Goal: Information Seeking & Learning: Learn about a topic

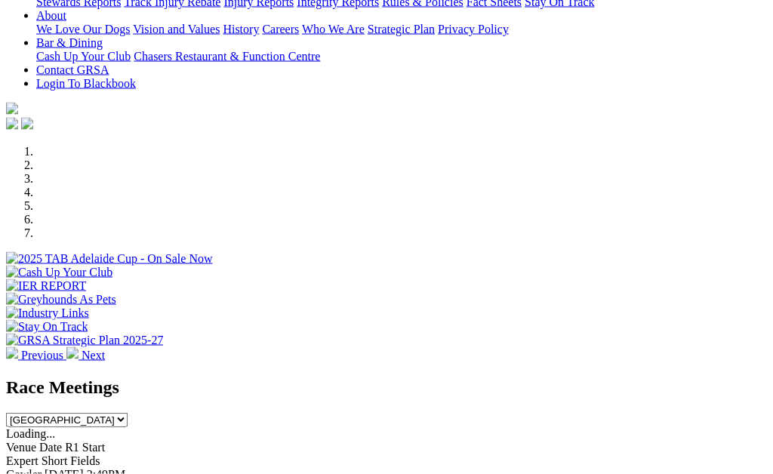
scroll to position [333, 0]
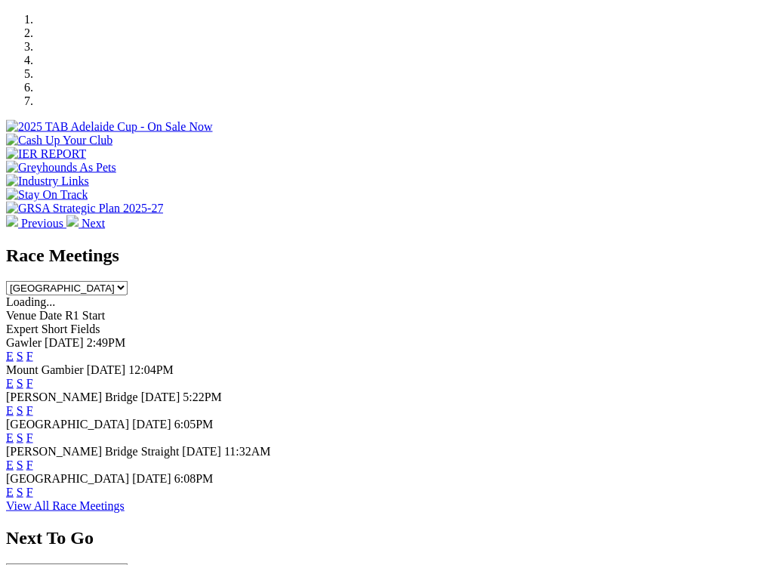
scroll to position [466, 0]
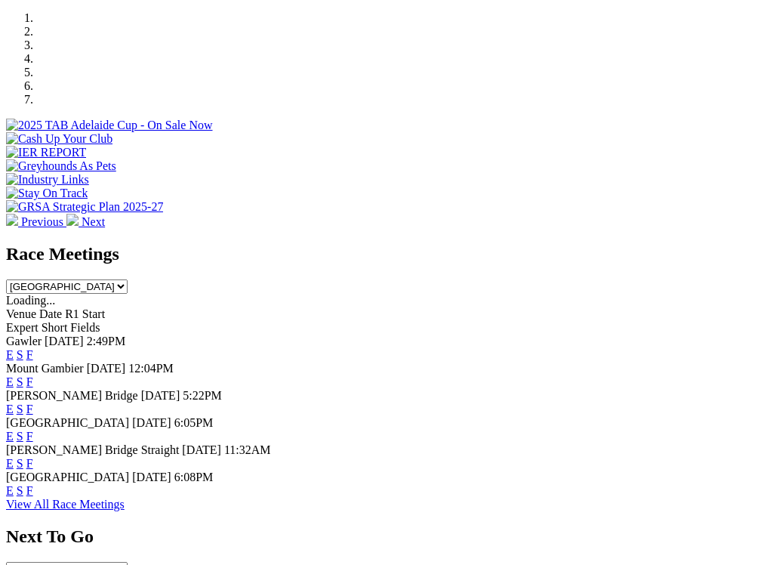
click at [33, 430] on link "F" at bounding box center [29, 436] width 7 height 13
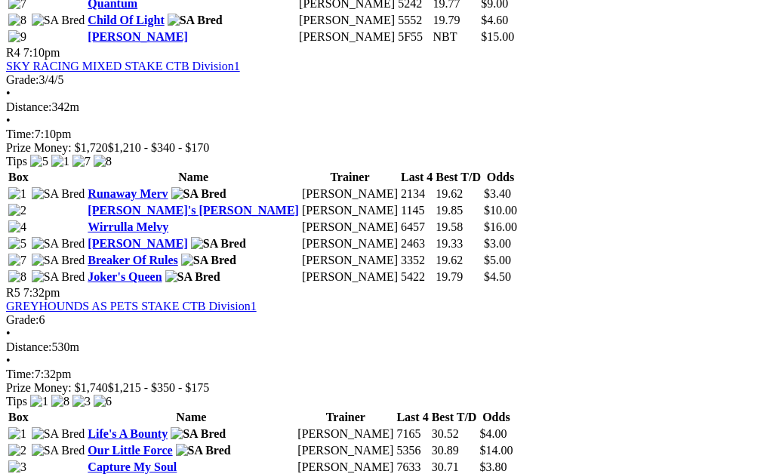
scroll to position [1478, 0]
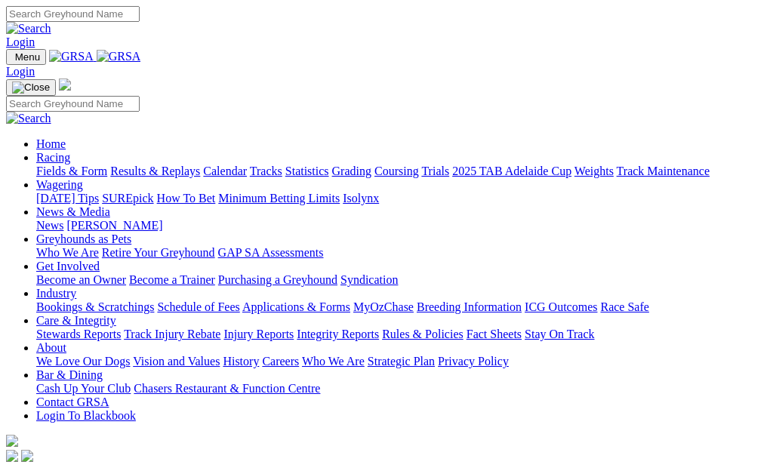
scroll to position [514, 0]
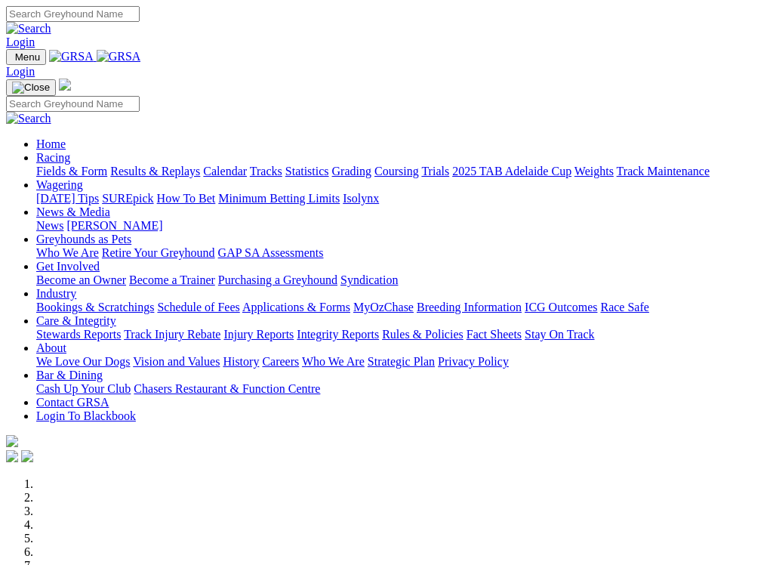
scroll to position [70, 0]
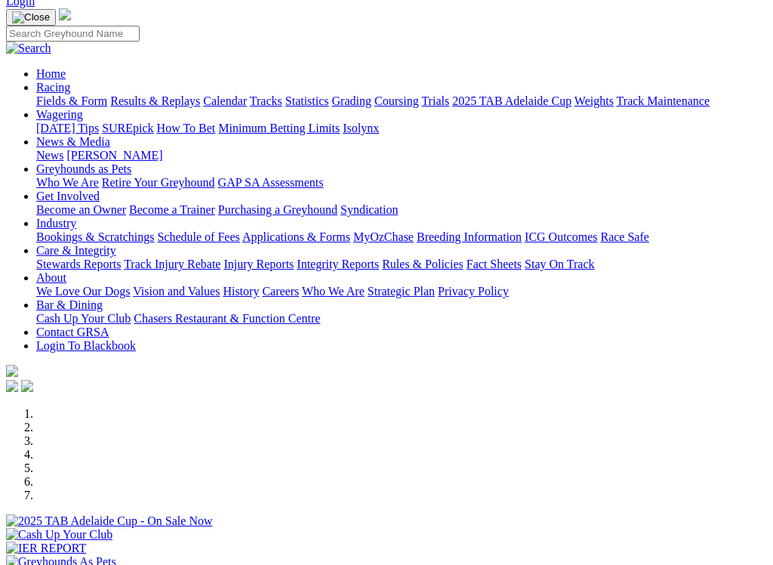
click at [603, 528] on div at bounding box center [386, 528] width 761 height 0
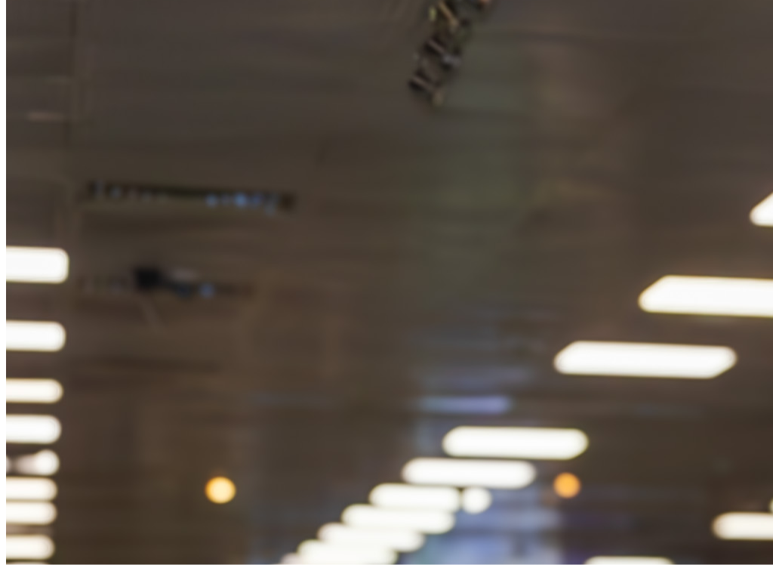
scroll to position [1877, 0]
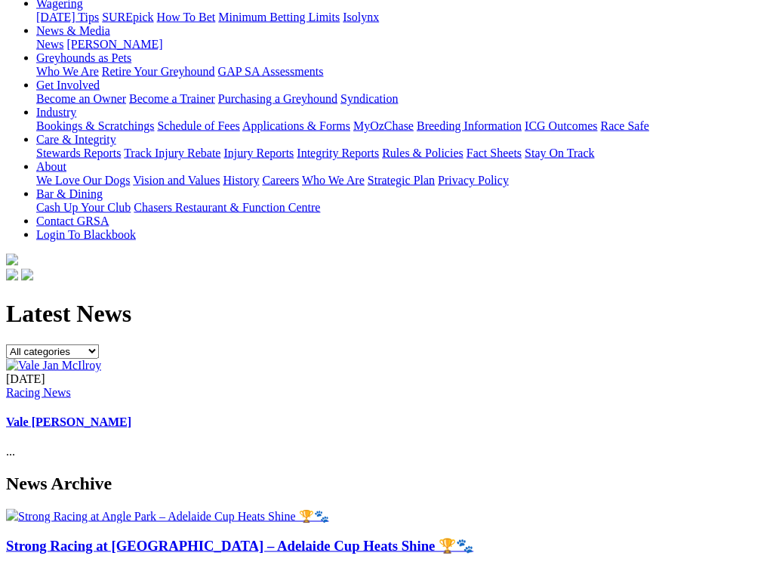
scroll to position [225, 0]
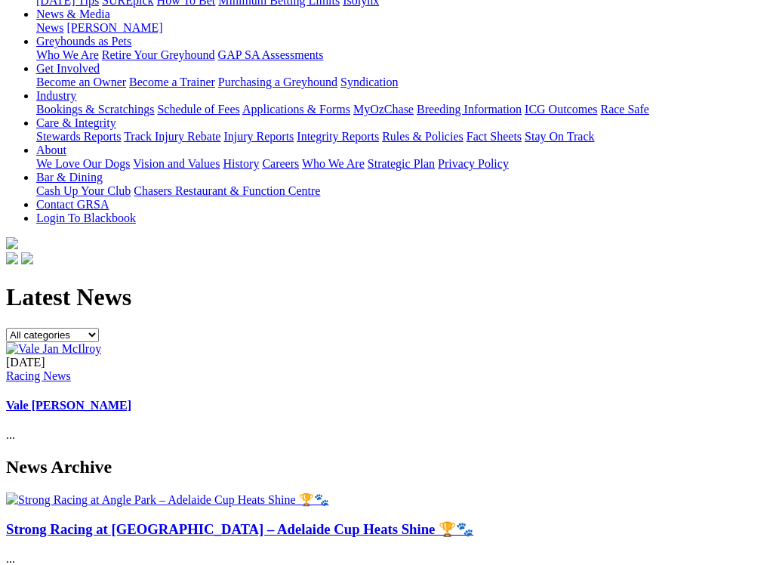
click at [79, 474] on link "Strong Racing at [GEOGRAPHIC_DATA] – Adelaide Cup Heats Shine 🏆🐾" at bounding box center [239, 529] width 467 height 16
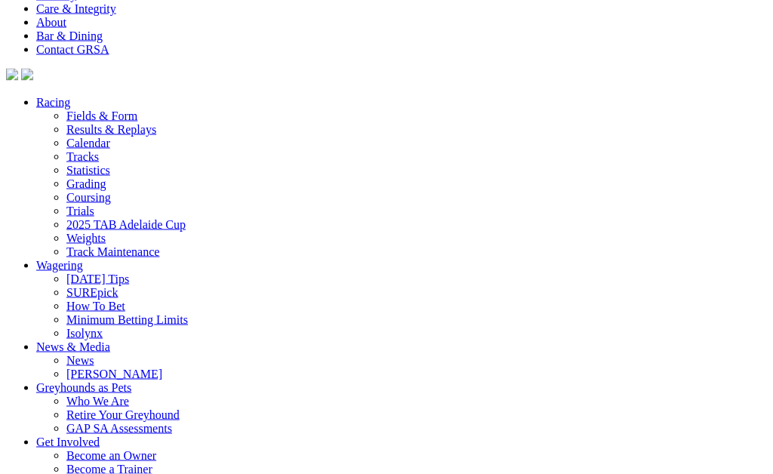
scroll to position [5713, 88]
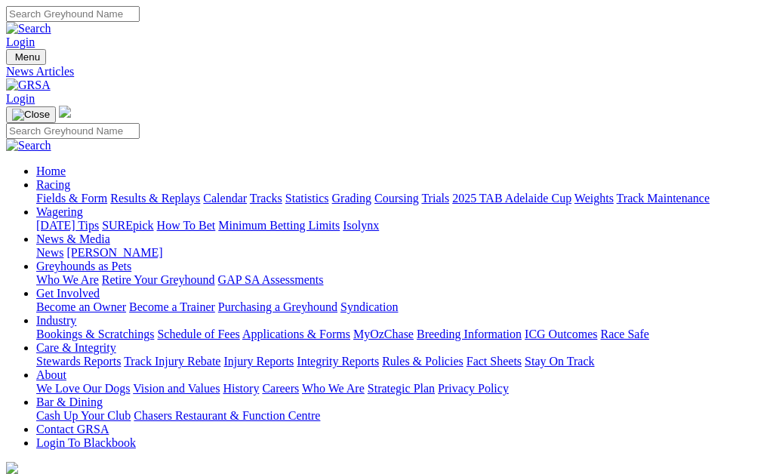
click at [63, 246] on link "News" at bounding box center [49, 252] width 27 height 13
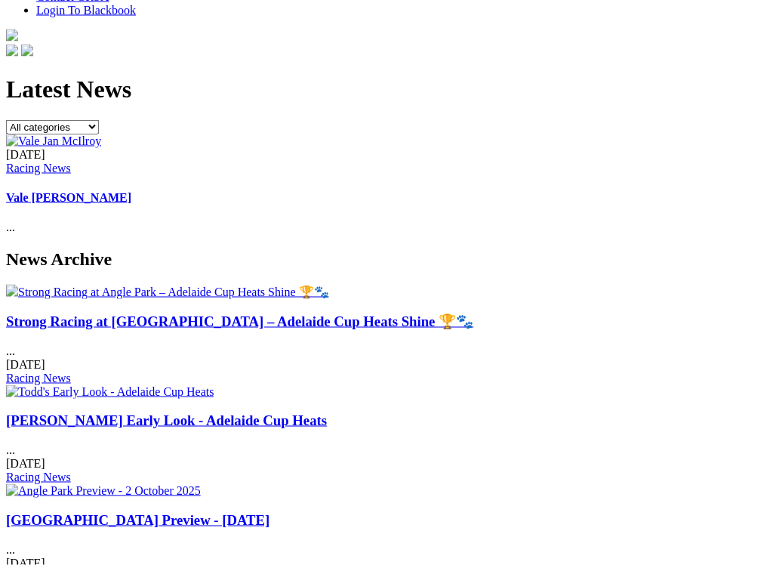
scroll to position [434, 0]
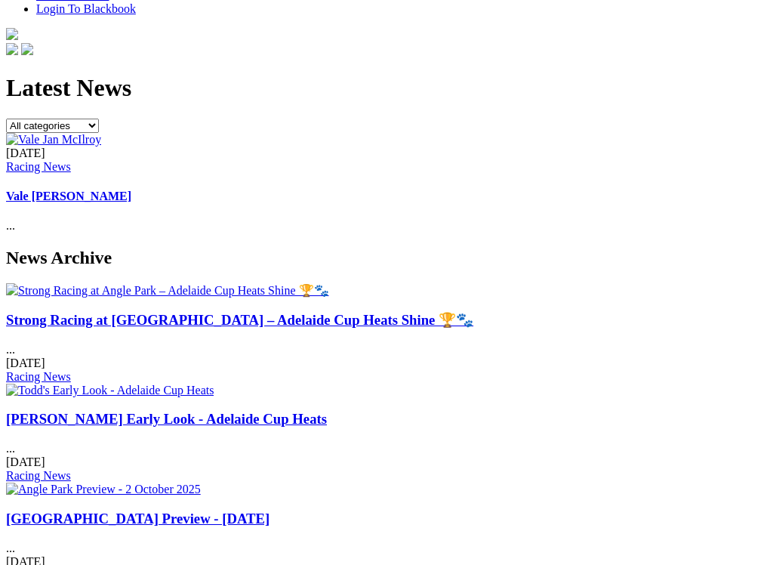
click at [214, 411] on link "Todd's Early Look - Adelaide Cup Heats" at bounding box center [166, 419] width 321 height 16
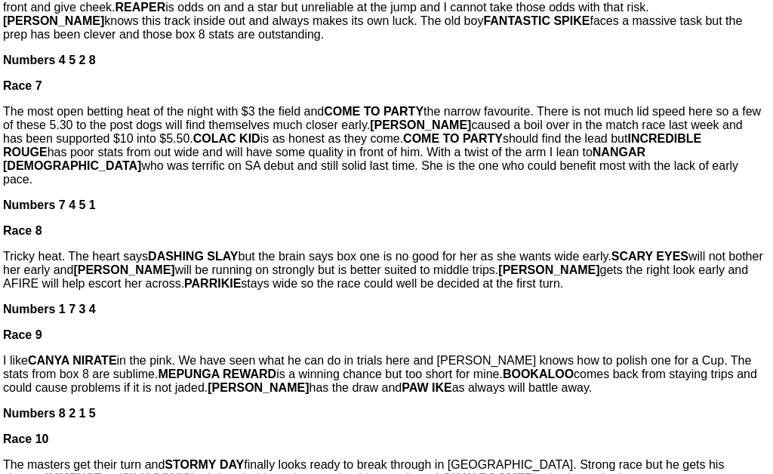
scroll to position [1174, 88]
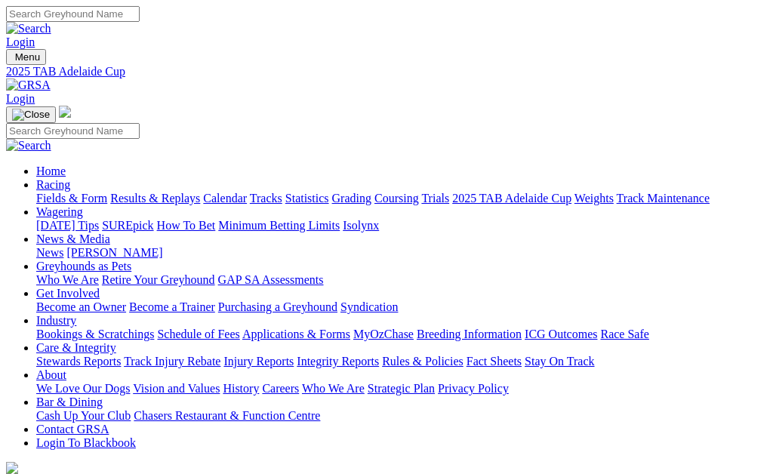
scroll to position [1925, 0]
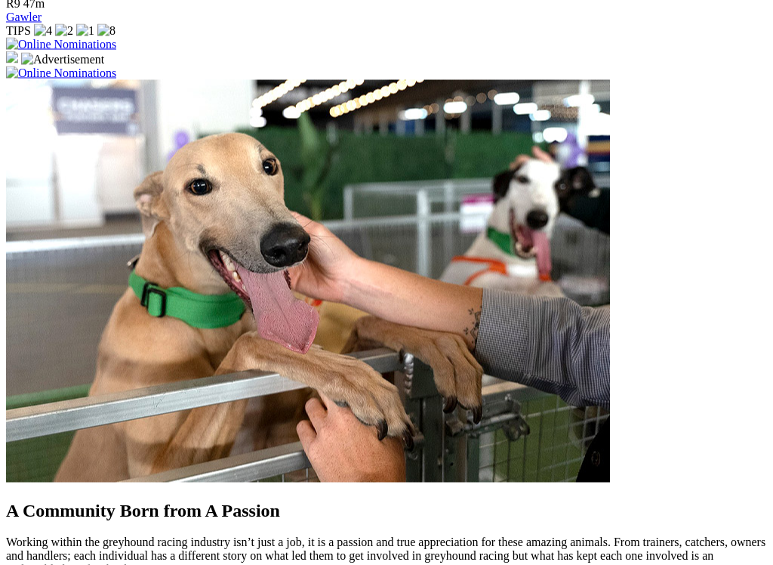
scroll to position [1128, 0]
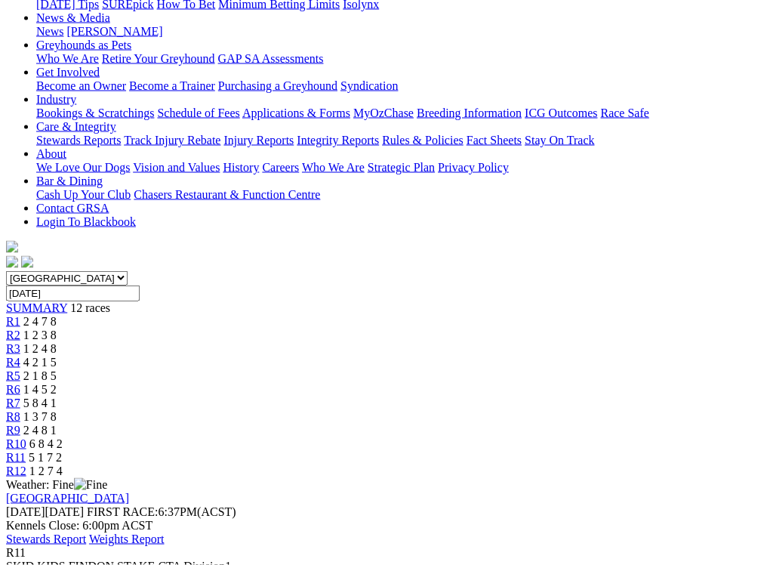
scroll to position [222, 0]
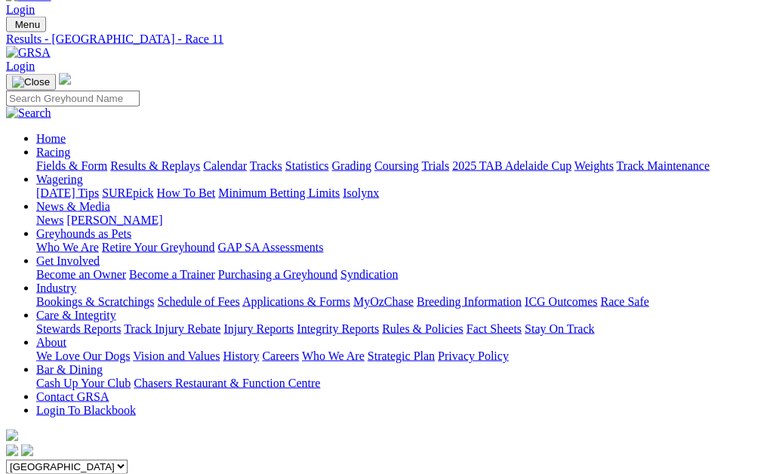
scroll to position [25, 0]
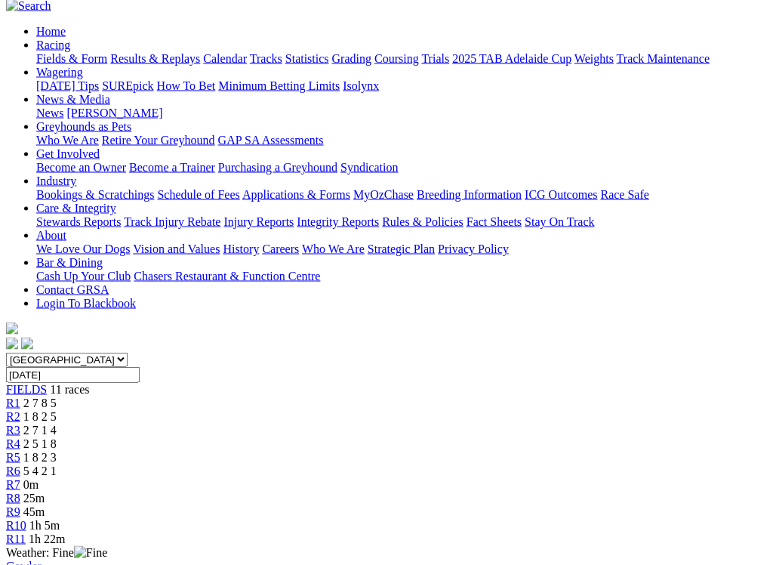
scroll to position [140, 0]
click at [20, 450] on link "R5" at bounding box center [13, 456] width 14 height 13
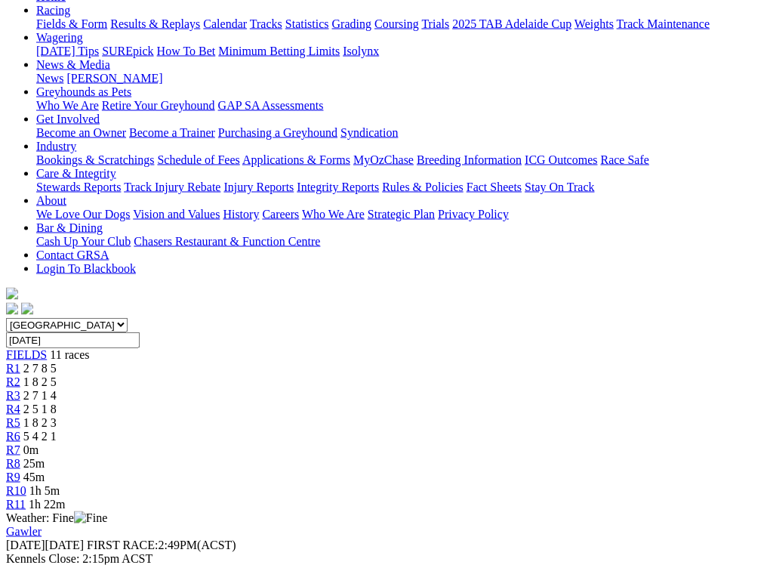
scroll to position [175, 0]
click at [20, 402] on link "R4" at bounding box center [13, 408] width 14 height 13
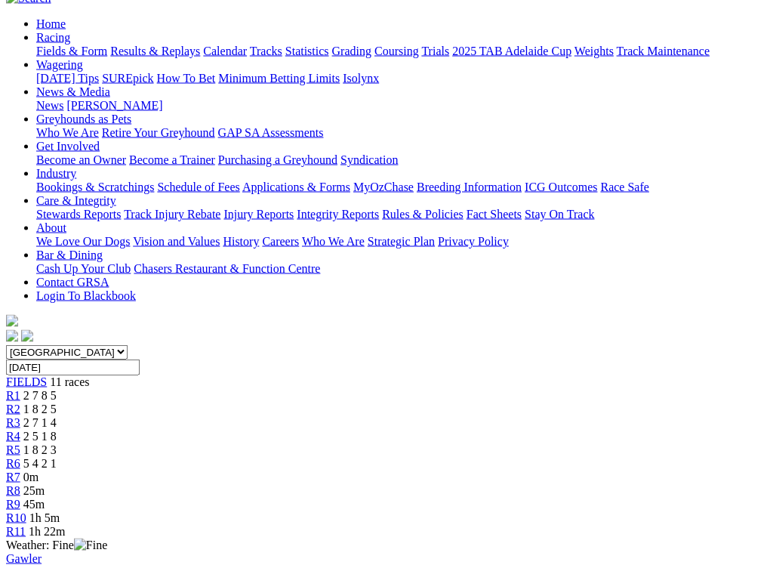
scroll to position [148, 0]
click at [20, 415] on link "R3" at bounding box center [13, 421] width 14 height 13
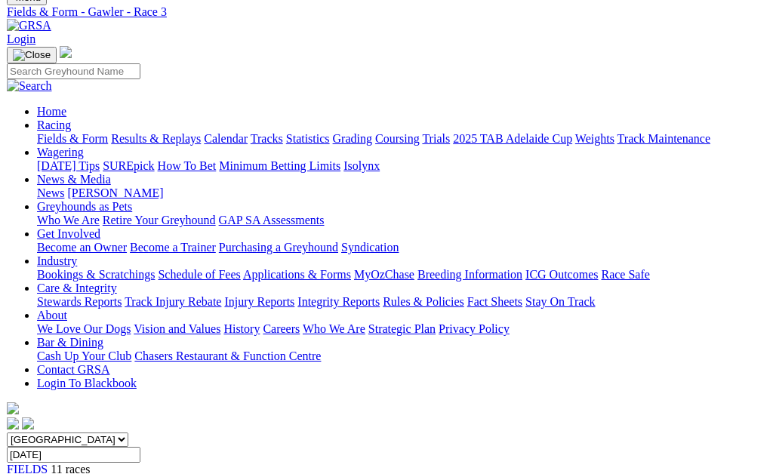
scroll to position [57, 0]
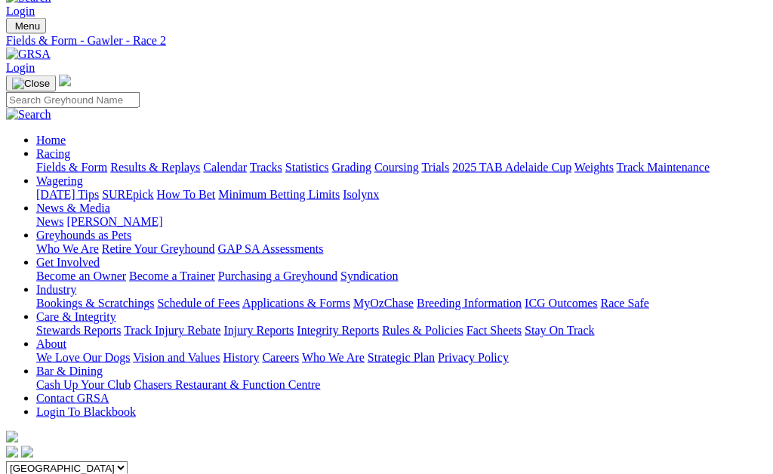
scroll to position [13, 0]
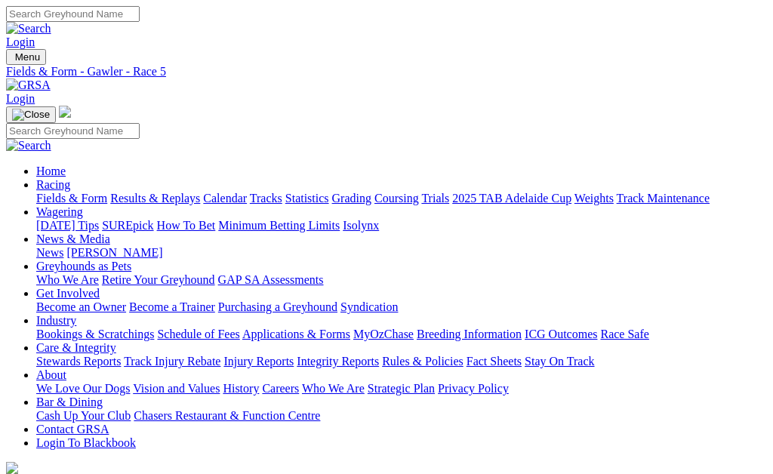
scroll to position [224, 0]
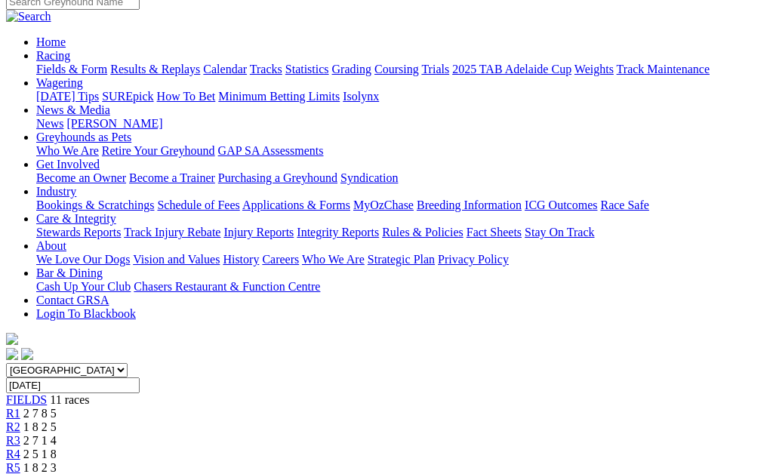
scroll to position [0, 4]
